Goal: Task Accomplishment & Management: Complete application form

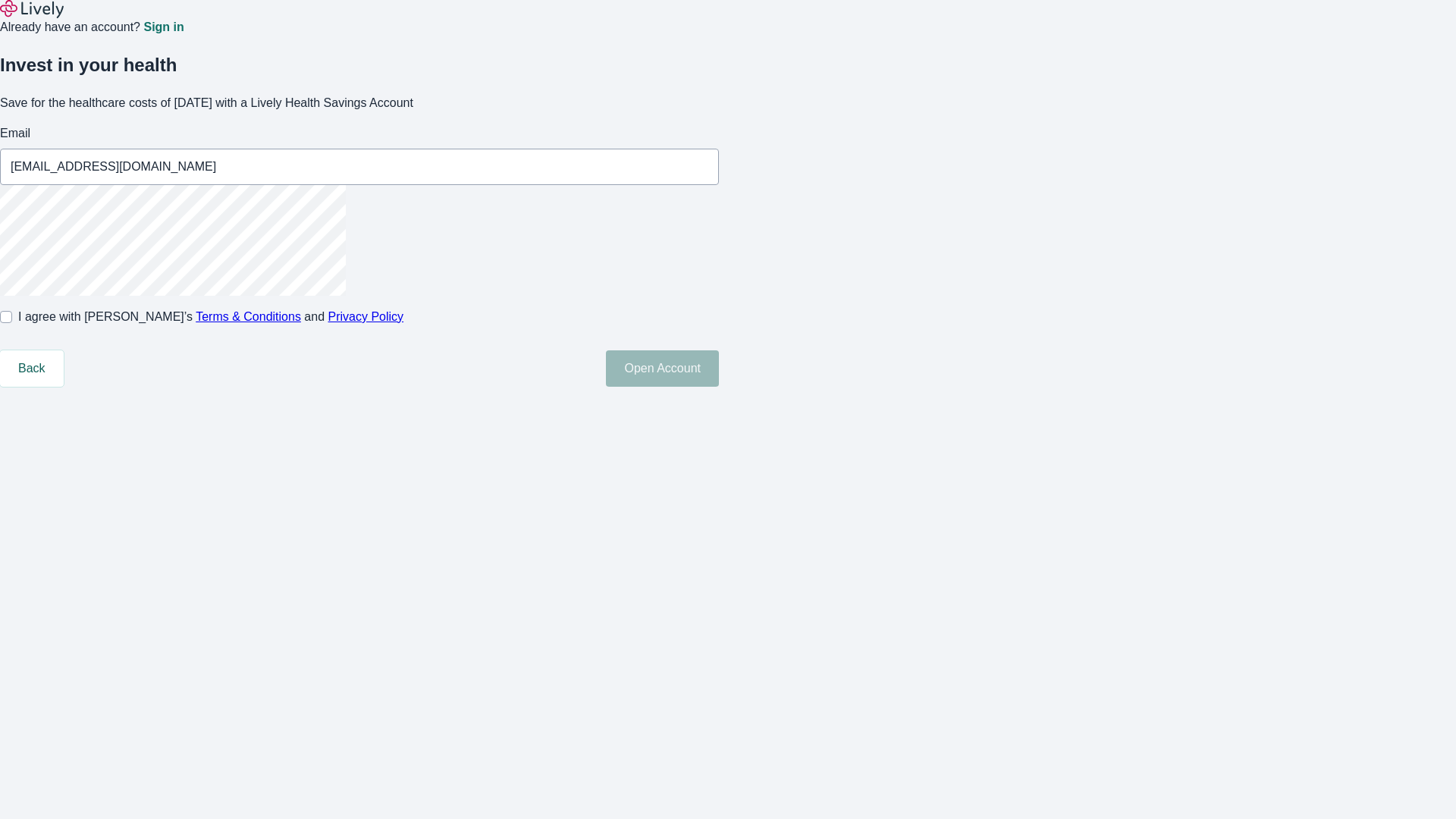
click at [12, 323] on input "I agree with Lively’s Terms & Conditions and Privacy Policy" at bounding box center [6, 317] width 12 height 12
checkbox input "true"
click at [719, 387] on button "Open Account" at bounding box center [662, 368] width 113 height 37
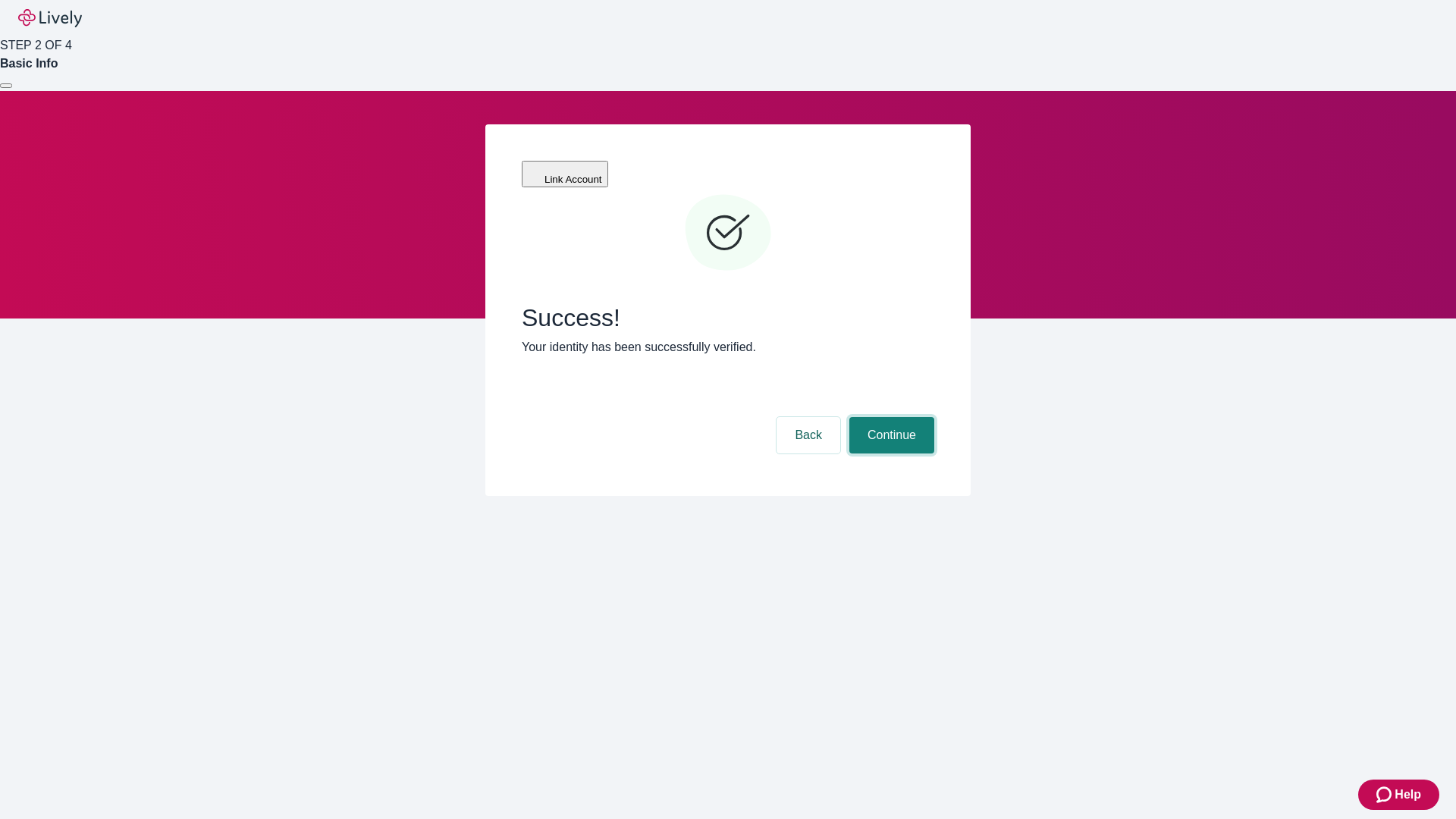
click at [890, 417] on button "Continue" at bounding box center [891, 435] width 85 height 37
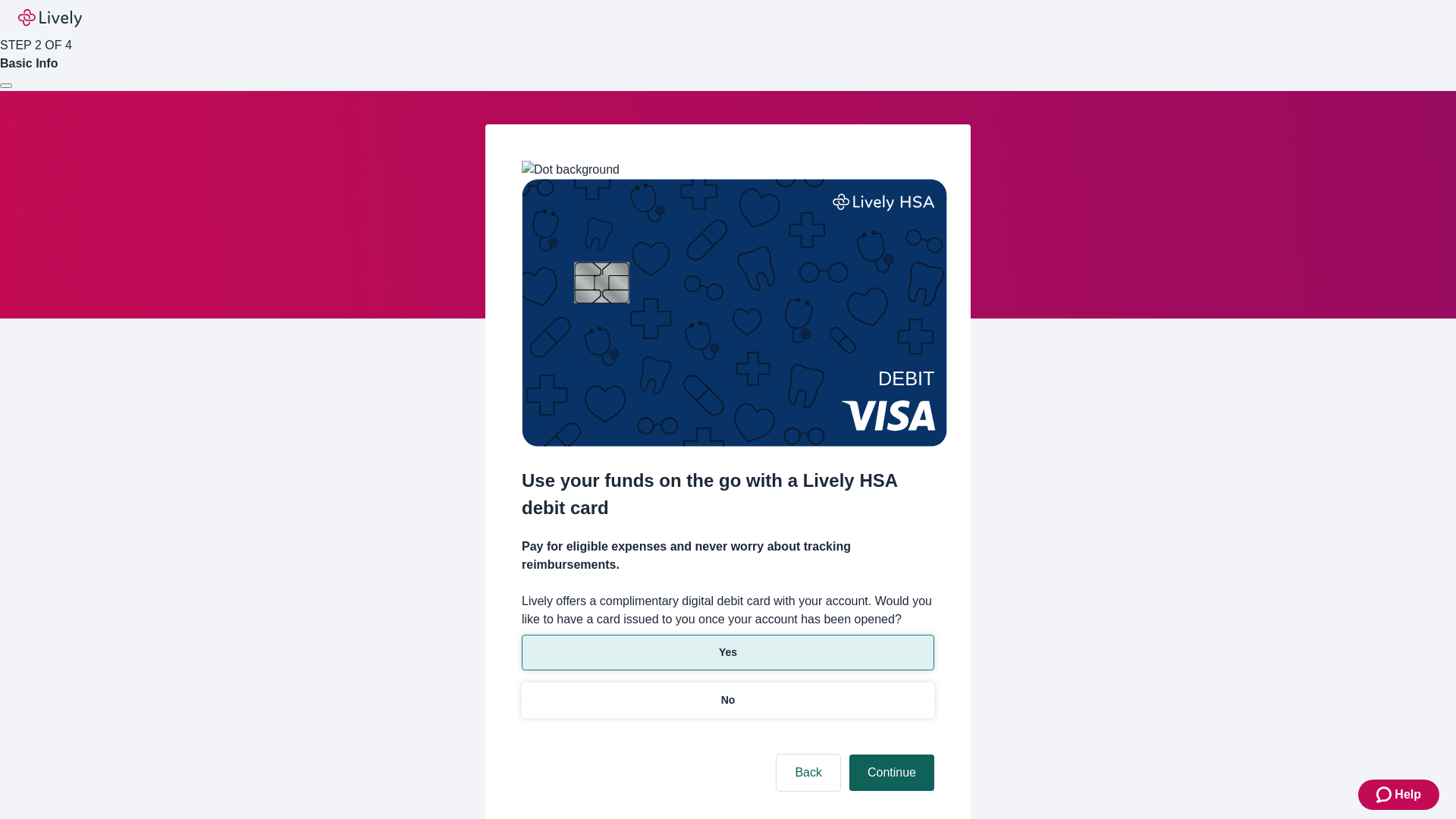
click at [727, 644] on p "Yes" at bounding box center [727, 652] width 18 height 16
click at [890, 754] on button "Continue" at bounding box center [891, 772] width 85 height 37
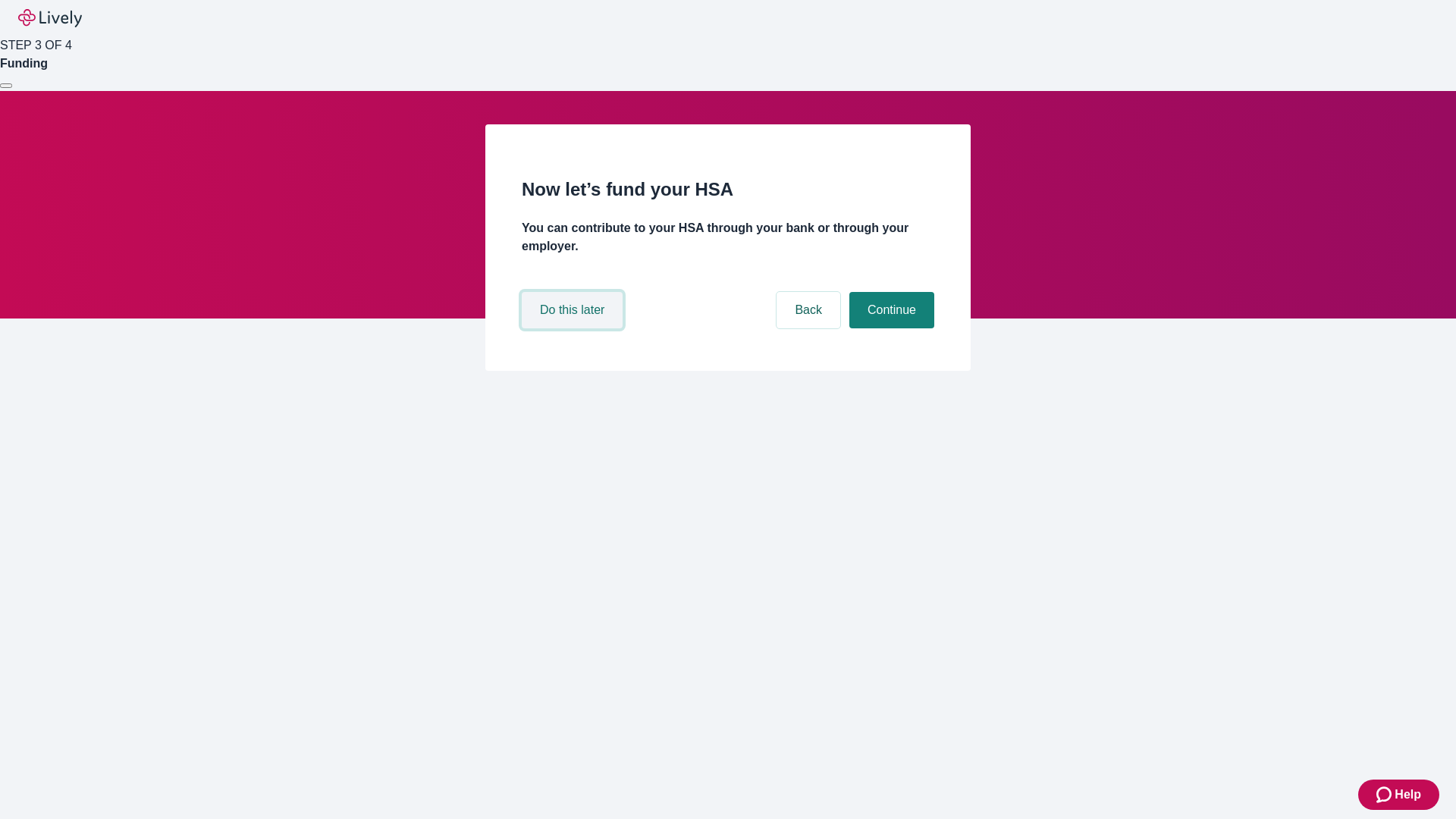
click at [574, 329] on button "Do this later" at bounding box center [572, 310] width 100 height 37
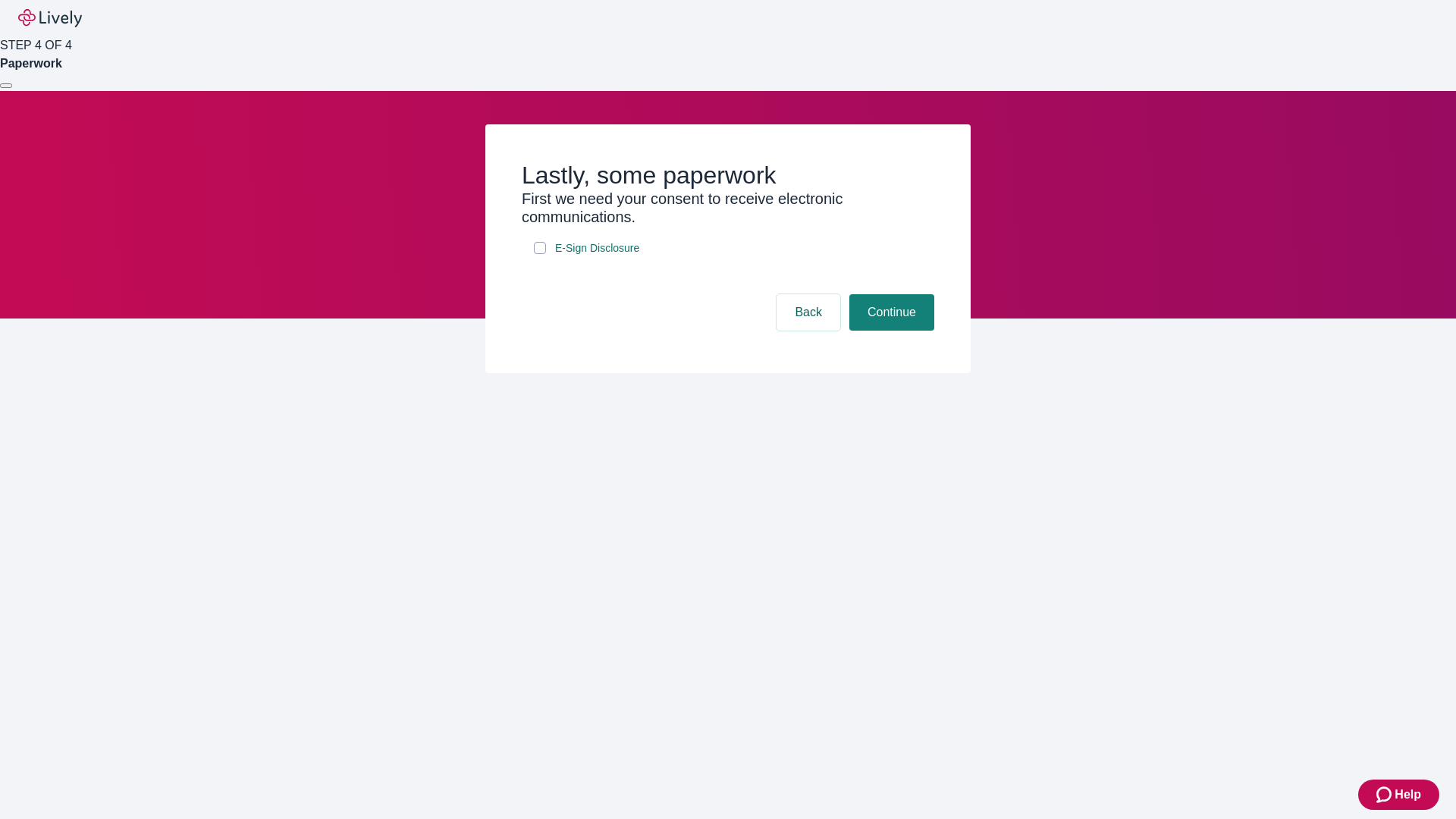
click at [540, 254] on input "E-Sign Disclosure" at bounding box center [540, 248] width 12 height 12
checkbox input "true"
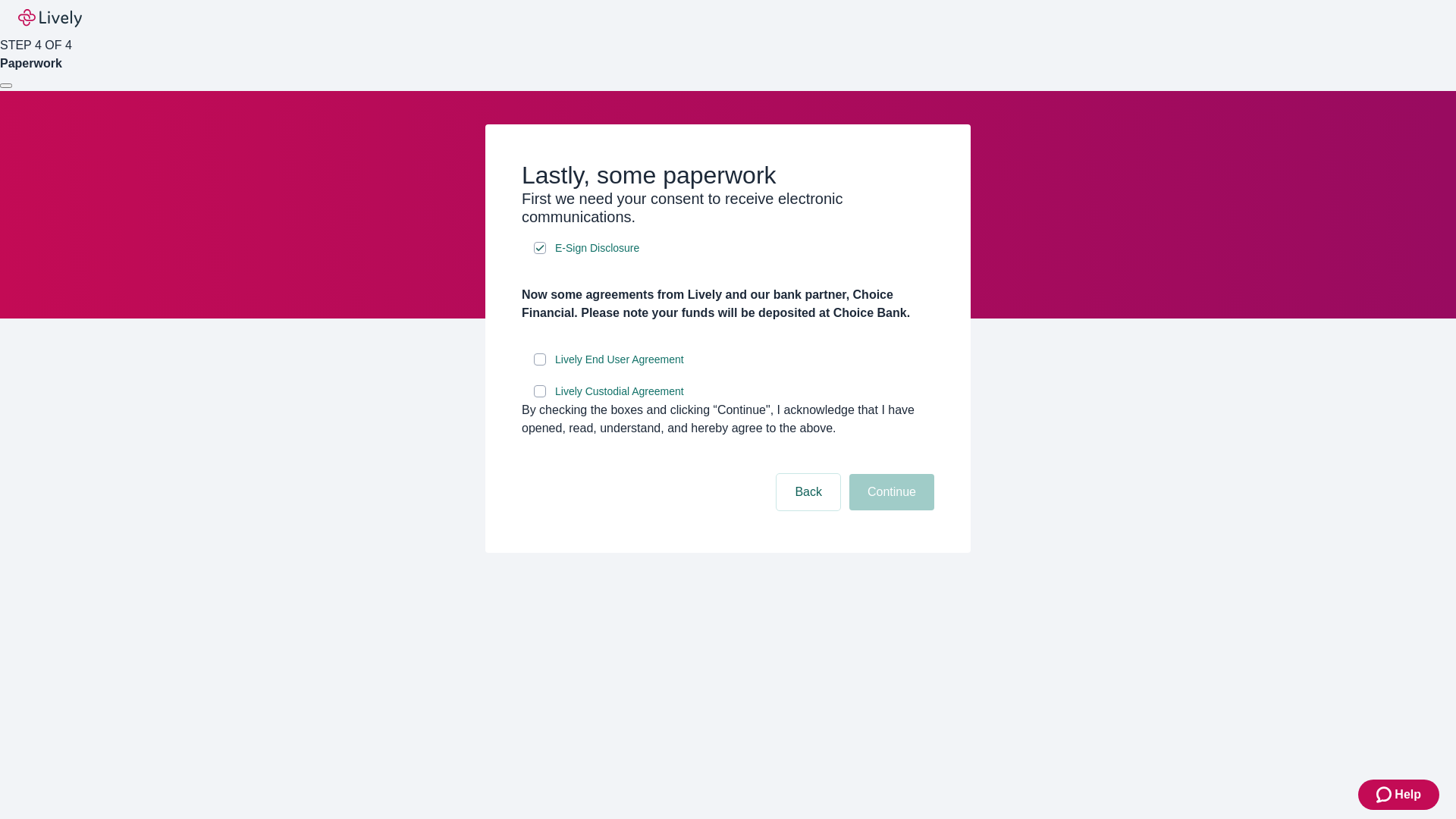
click at [540, 365] on input "Lively End User Agreement" at bounding box center [540, 359] width 12 height 12
checkbox input "true"
click at [540, 398] on input "Lively Custodial Agreement" at bounding box center [540, 391] width 12 height 12
checkbox input "true"
click at [890, 510] on button "Continue" at bounding box center [891, 492] width 85 height 37
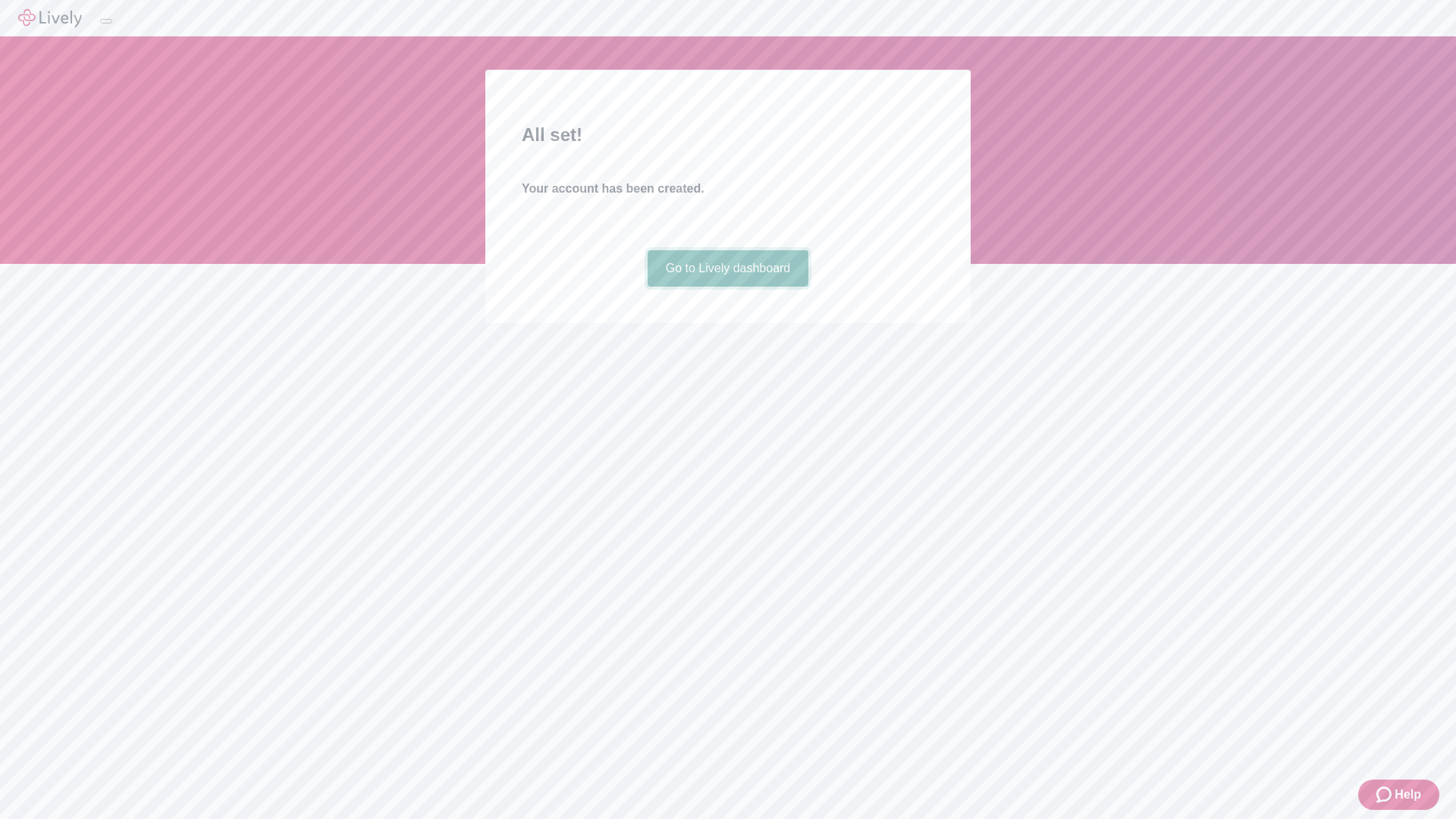
click at [727, 287] on link "Go to Lively dashboard" at bounding box center [729, 268] width 162 height 37
